Goal: Transaction & Acquisition: Book appointment/travel/reservation

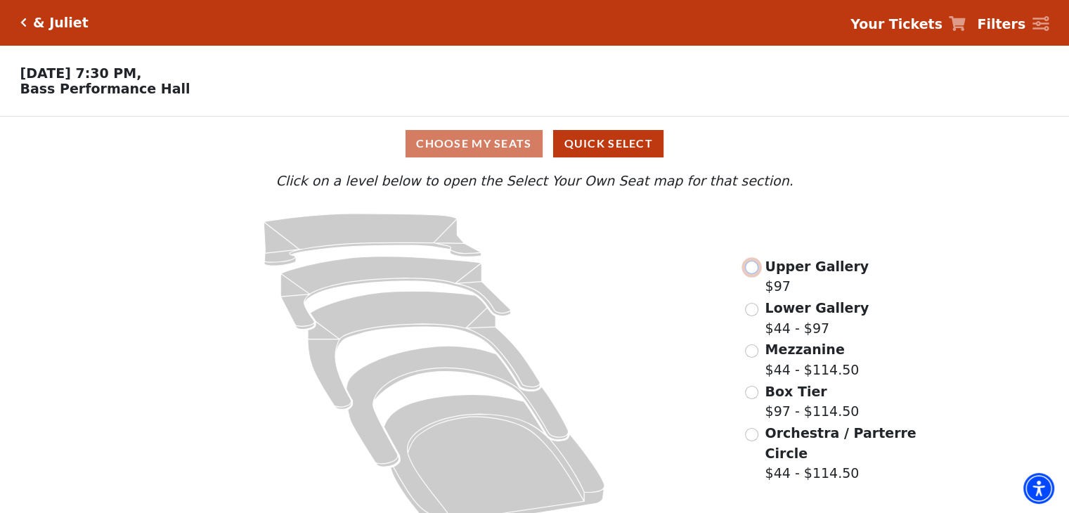
click at [751, 269] on input "Upper Gallery$97\a" at bounding box center [751, 267] width 13 height 13
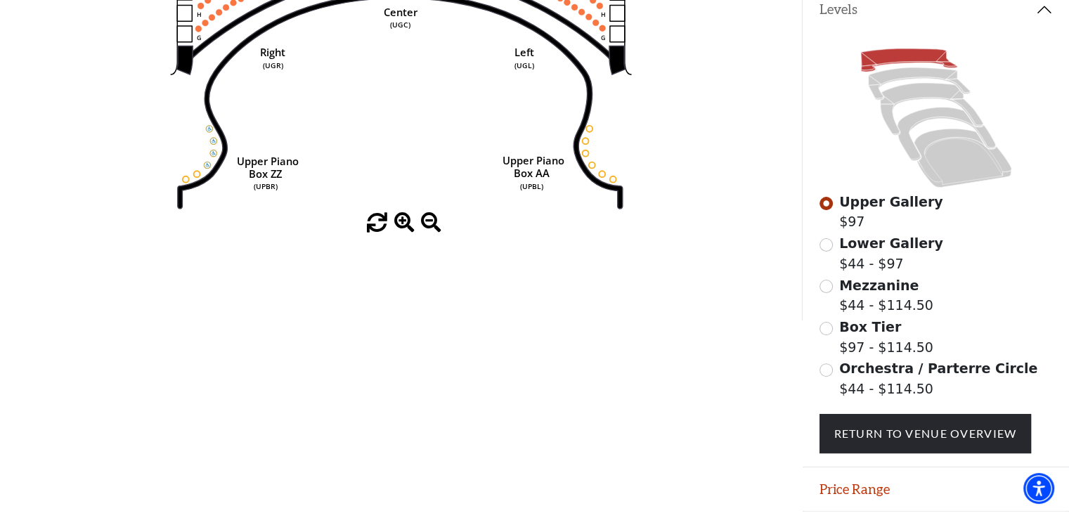
scroll to position [359, 0]
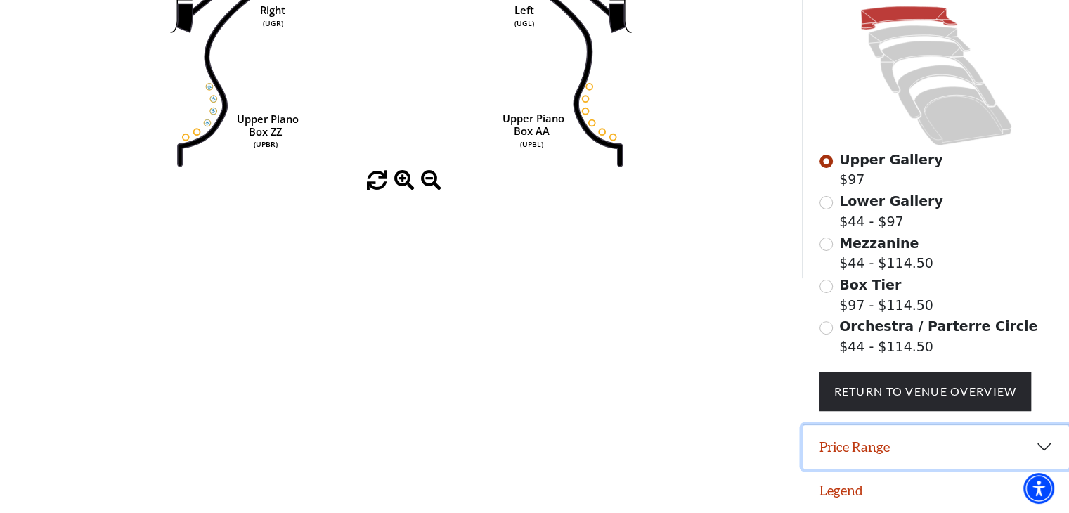
click at [1036, 444] on button "Price Range" at bounding box center [936, 447] width 266 height 44
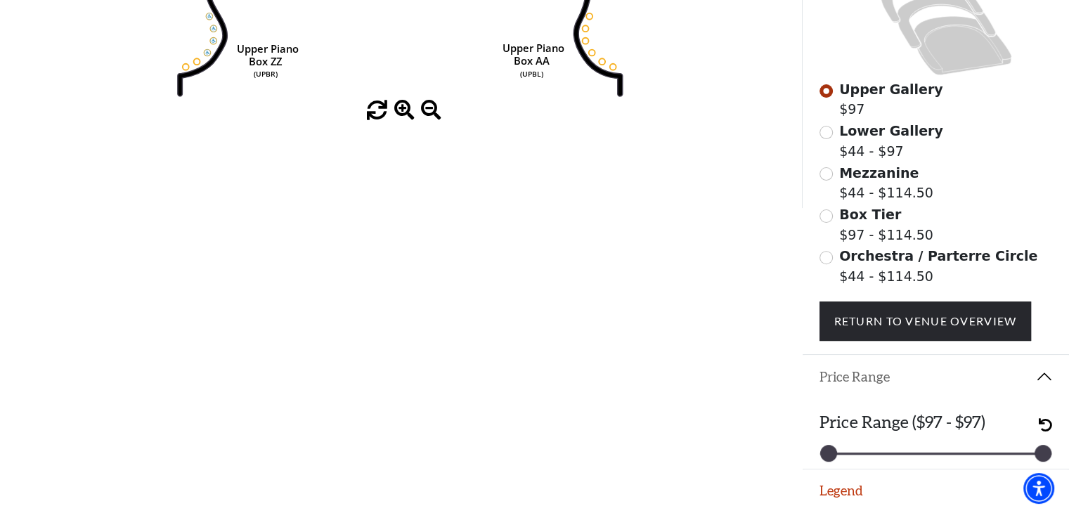
scroll to position [429, 0]
drag, startPoint x: 829, startPoint y: 452, endPoint x: 847, endPoint y: 454, distance: 17.6
click at [847, 454] on div "97 97" at bounding box center [936, 454] width 214 height 2
drag, startPoint x: 830, startPoint y: 454, endPoint x: 886, endPoint y: 451, distance: 56.3
click at [886, 452] on div "97 97" at bounding box center [936, 454] width 233 height 4
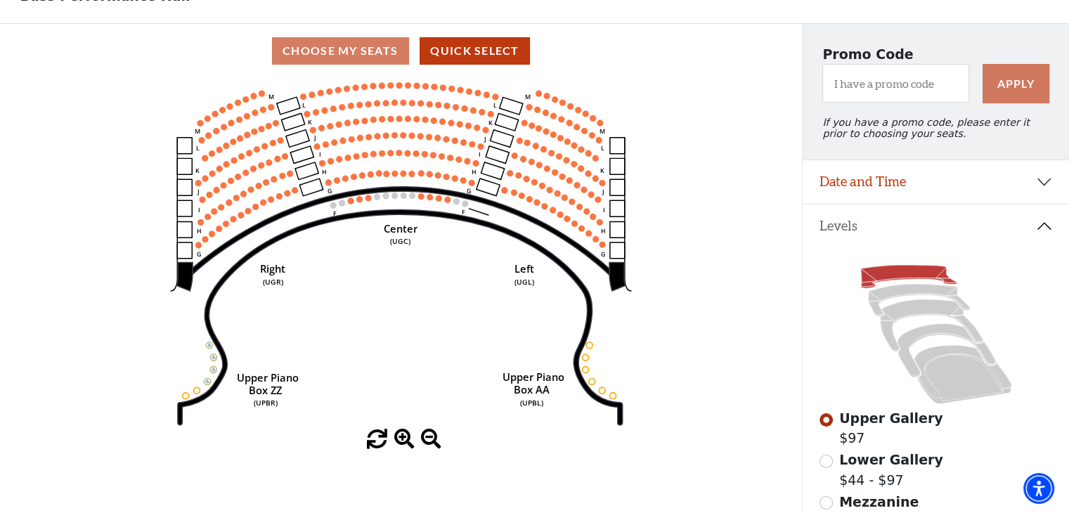
scroll to position [7, 0]
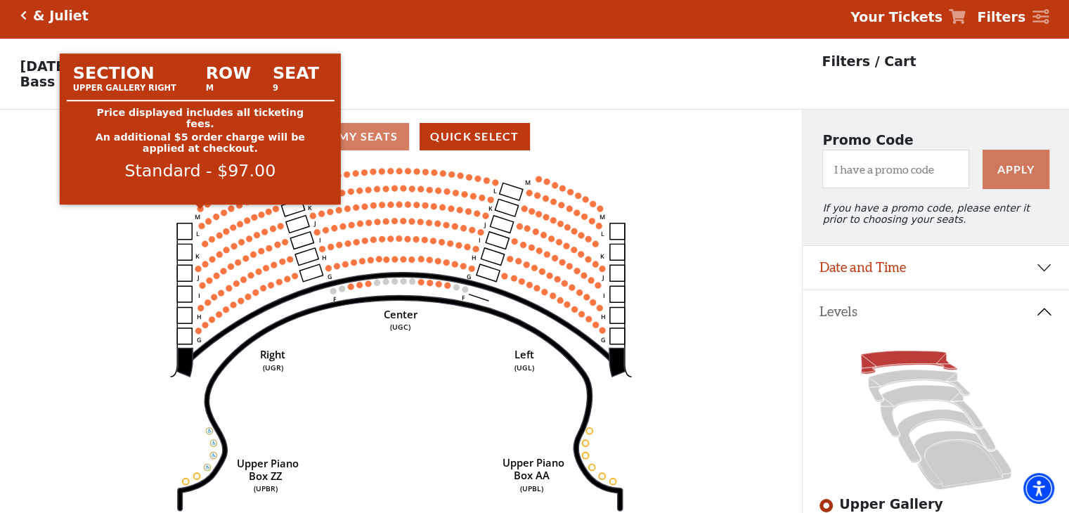
click at [200, 212] on circle at bounding box center [201, 208] width 6 height 6
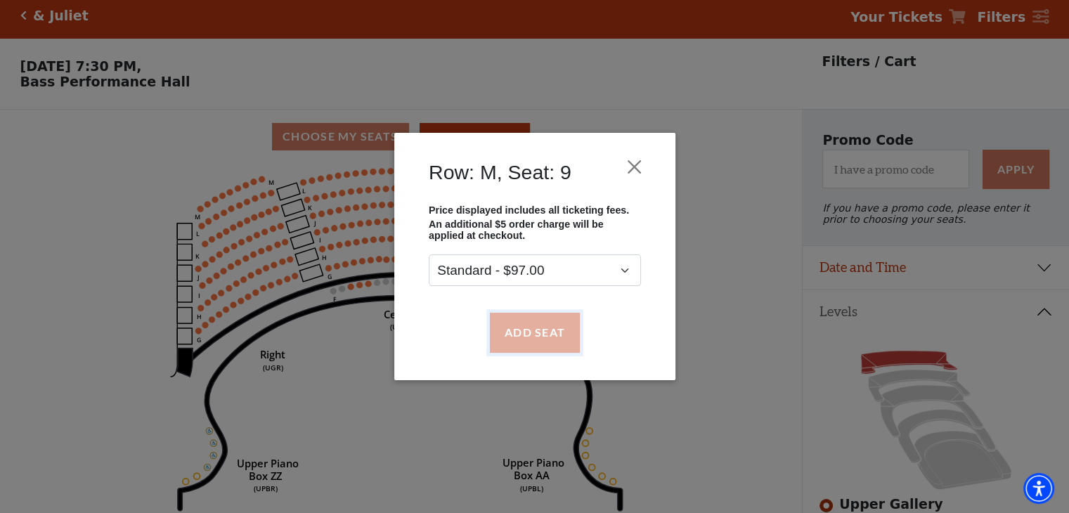
click at [558, 334] on button "Add Seat" at bounding box center [534, 332] width 90 height 39
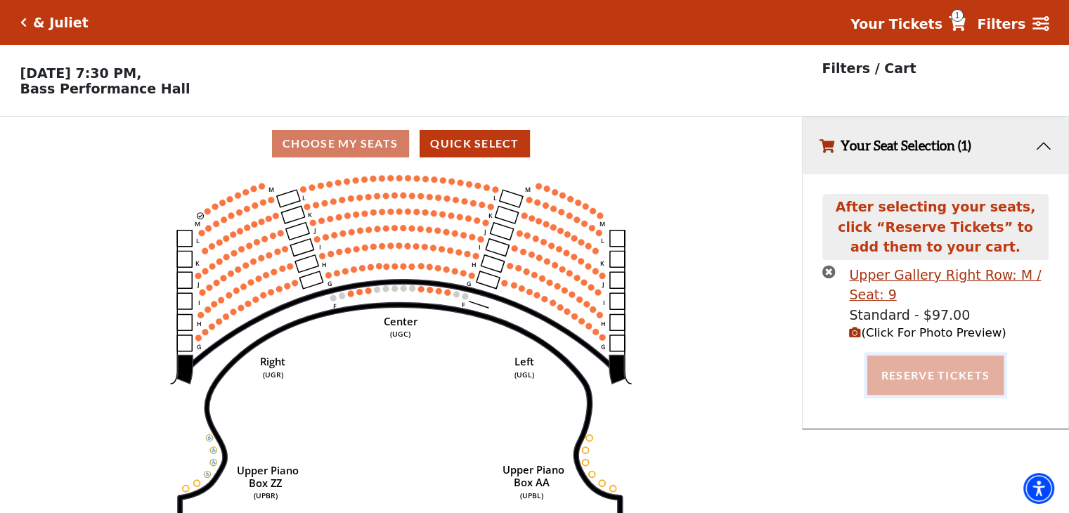
click at [934, 366] on button "Reserve Tickets" at bounding box center [936, 375] width 136 height 39
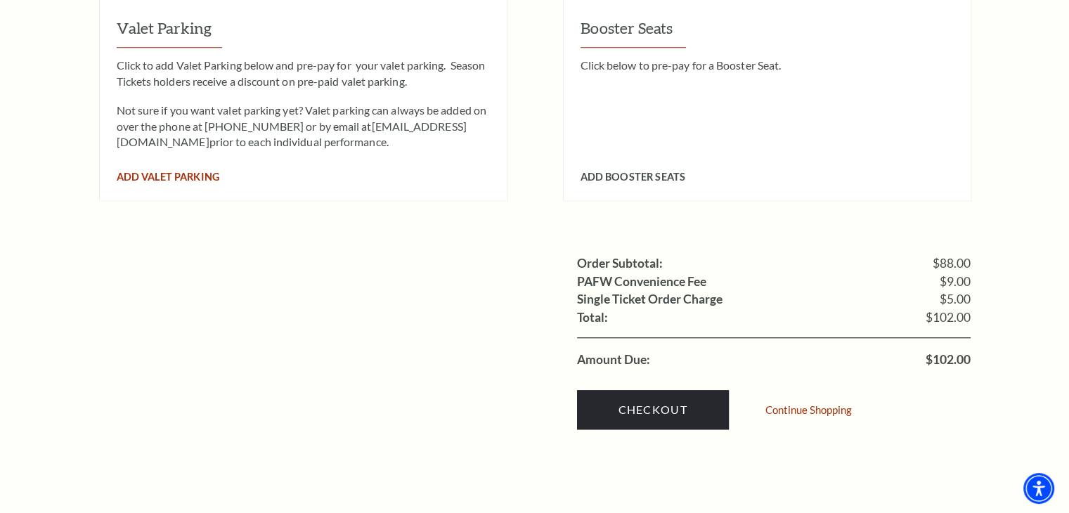
scroll to position [1195, 0]
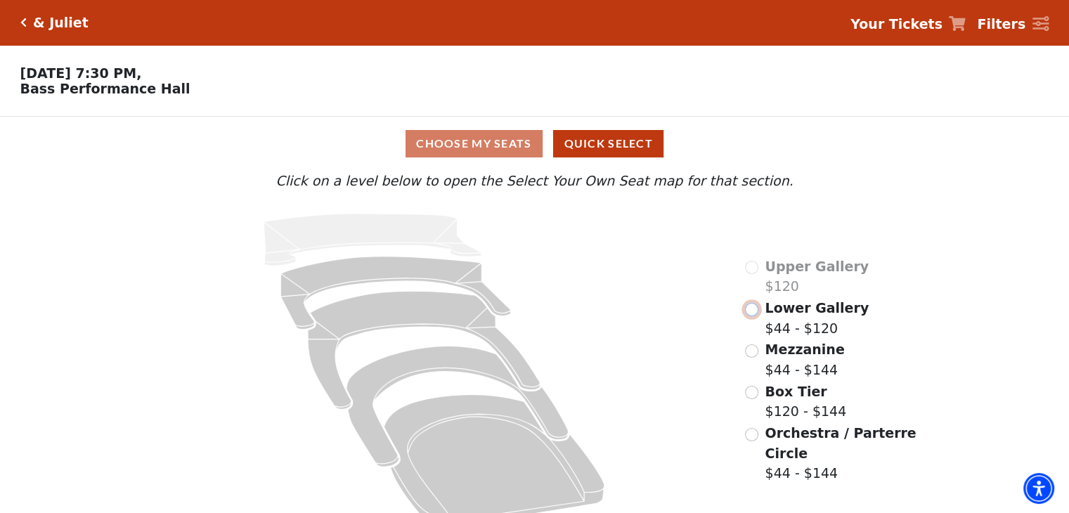
click at [752, 314] on input "Lower Gallery$44 - $120\a" at bounding box center [751, 309] width 13 height 13
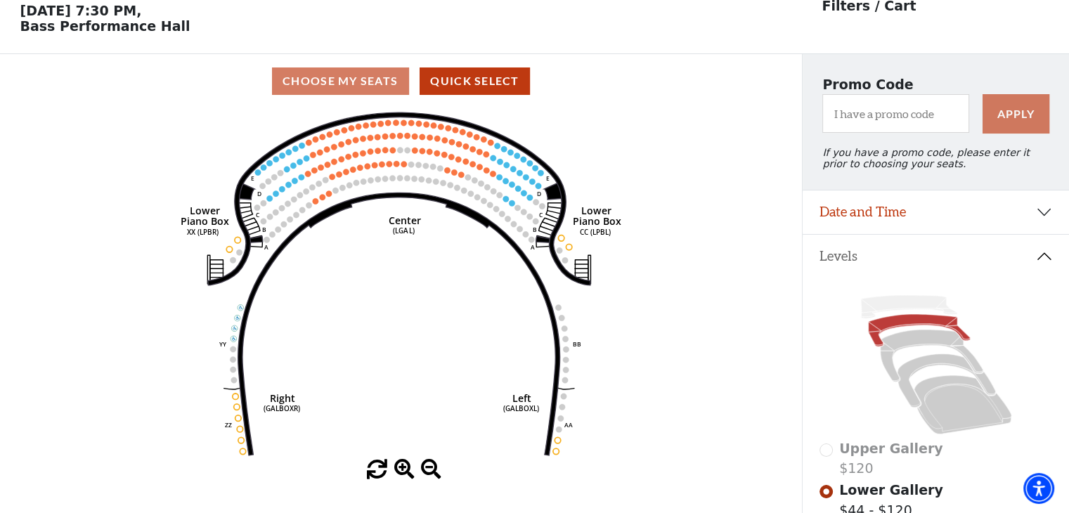
scroll to position [65, 0]
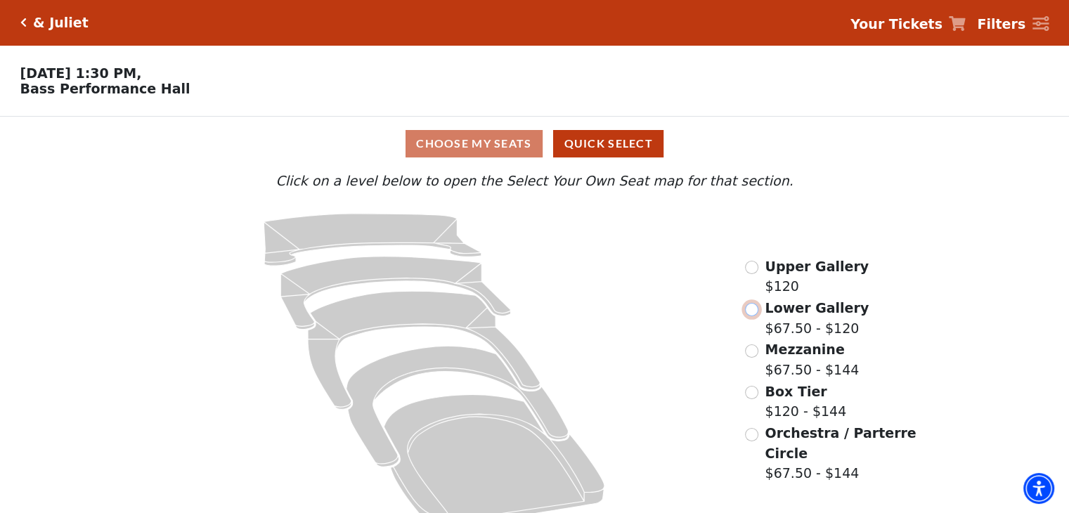
click at [754, 309] on input "Lower Gallery$67.50 - $120\a" at bounding box center [751, 309] width 13 height 13
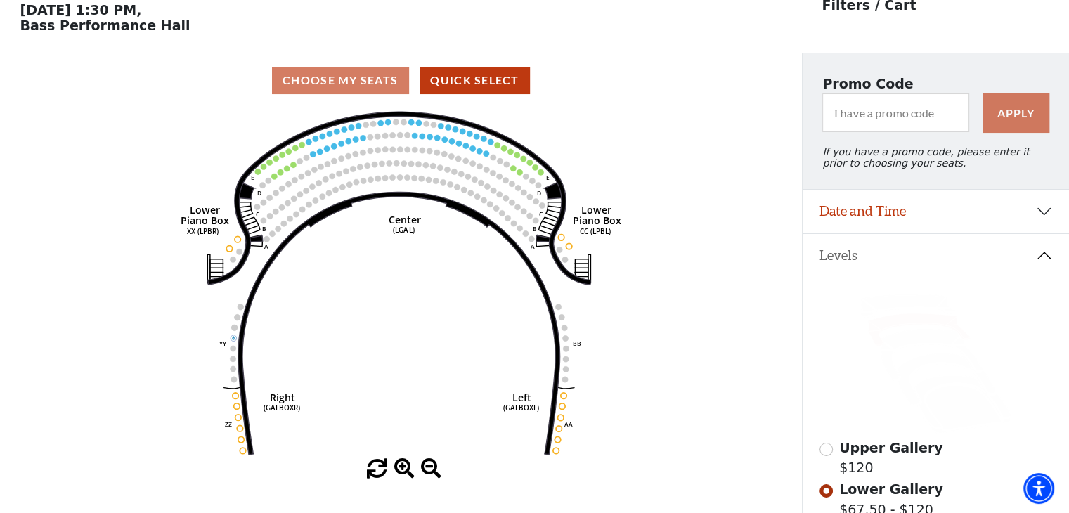
scroll to position [65, 0]
